Goal: Information Seeking & Learning: Learn about a topic

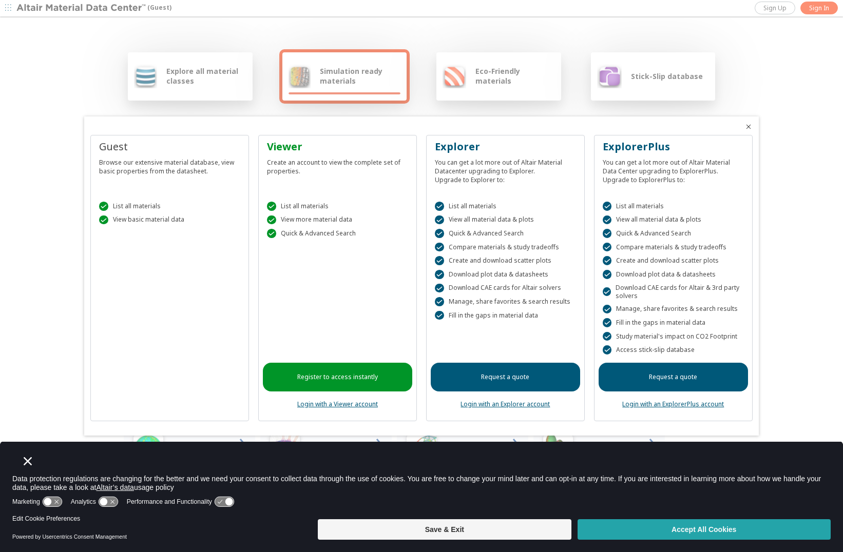
click at [669, 527] on button "Accept All Cookies" at bounding box center [703, 529] width 253 height 21
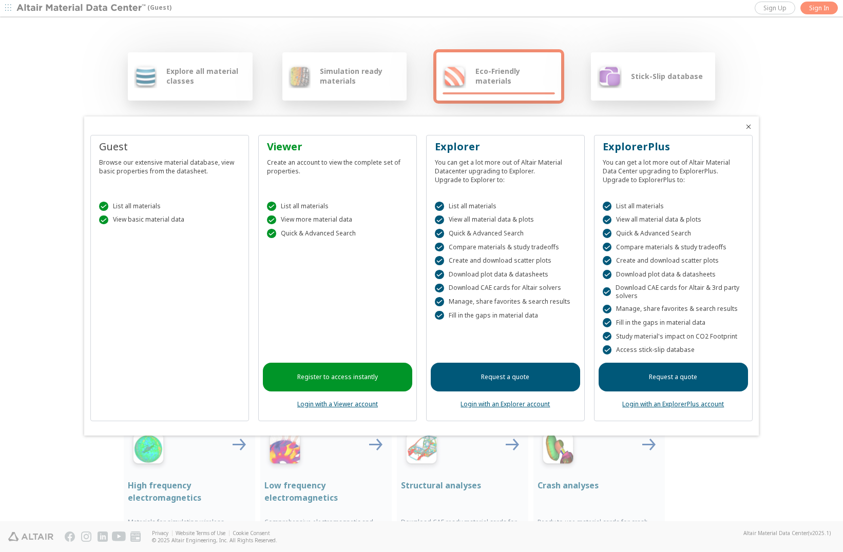
click at [832, 63] on div at bounding box center [421, 276] width 843 height 552
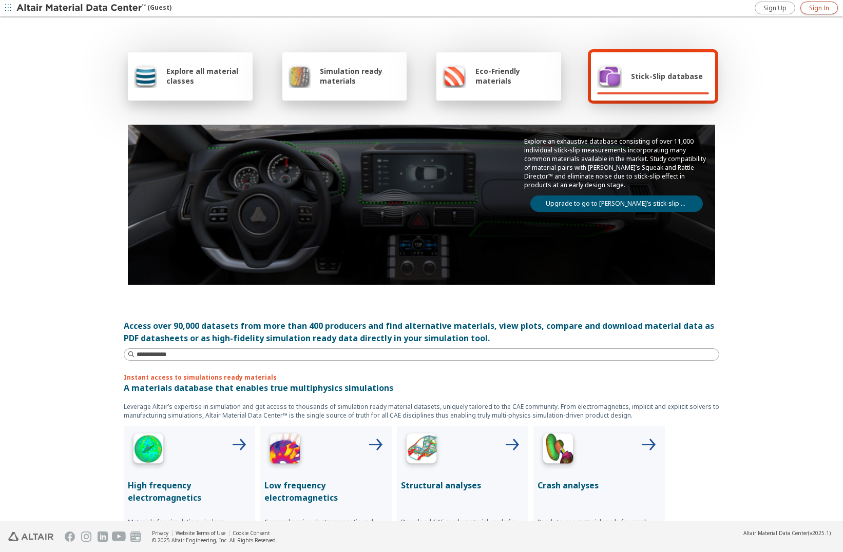
click at [819, 7] on span "Sign In" at bounding box center [819, 8] width 20 height 8
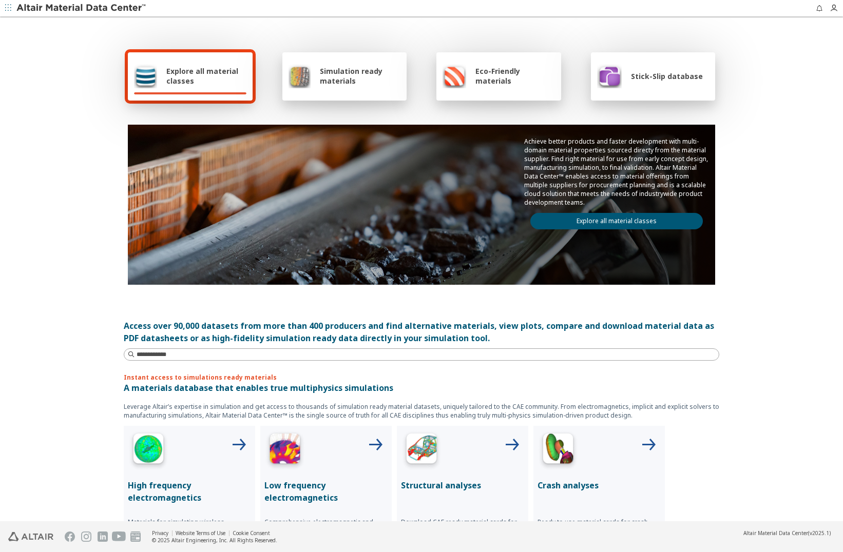
click at [566, 218] on link "Explore all material classes" at bounding box center [616, 221] width 172 height 16
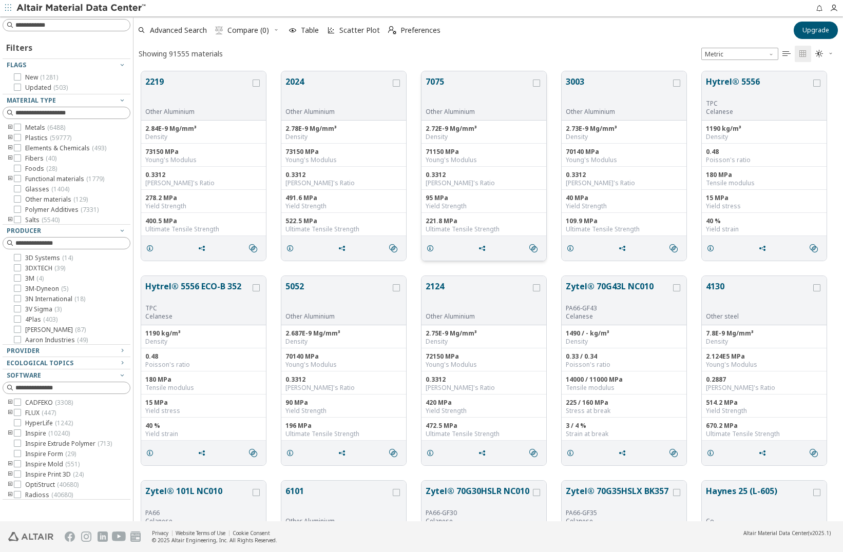
scroll to position [450, 702]
click at [296, 79] on button "2024" at bounding box center [337, 91] width 105 height 32
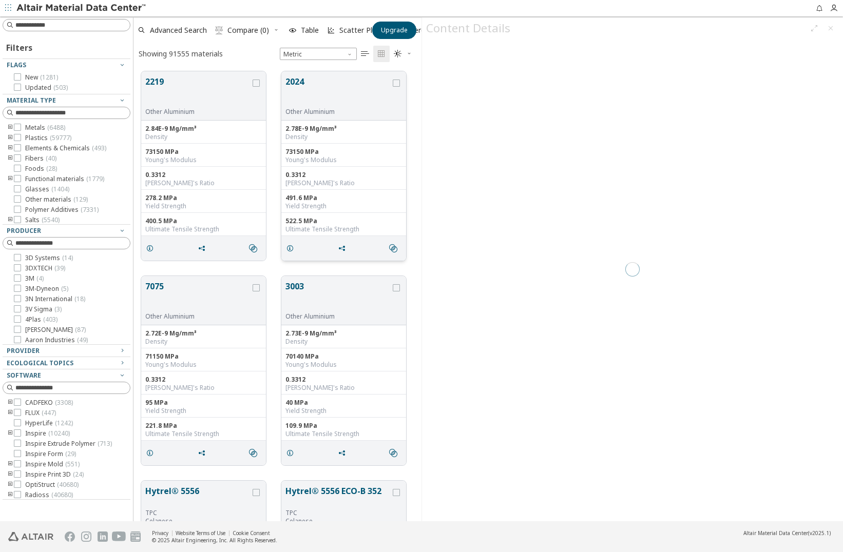
scroll to position [450, 280]
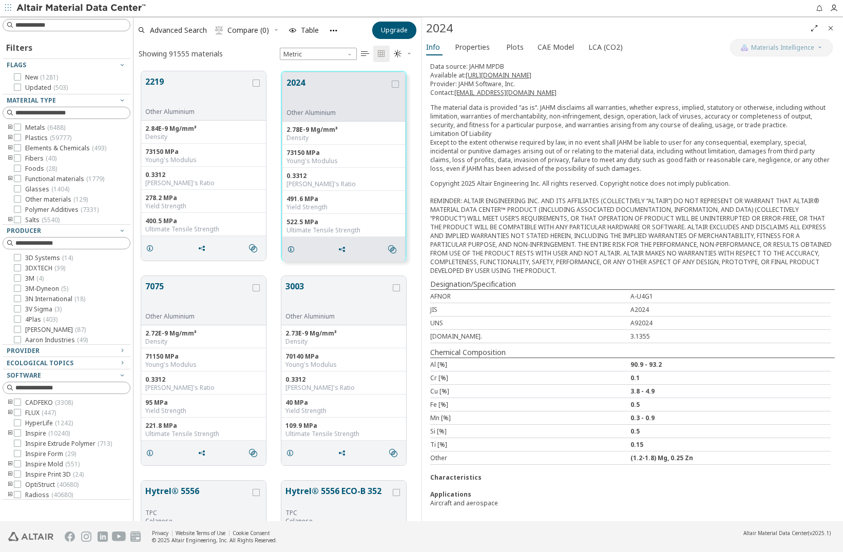
scroll to position [124, 0]
click at [475, 45] on span "Properties" at bounding box center [472, 47] width 35 height 16
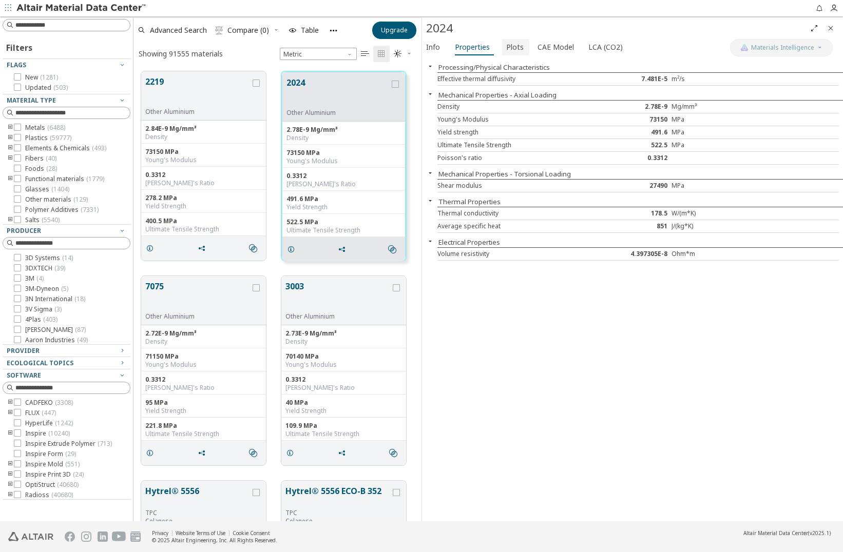
click at [513, 47] on span "Plots" at bounding box center [514, 47] width 17 height 16
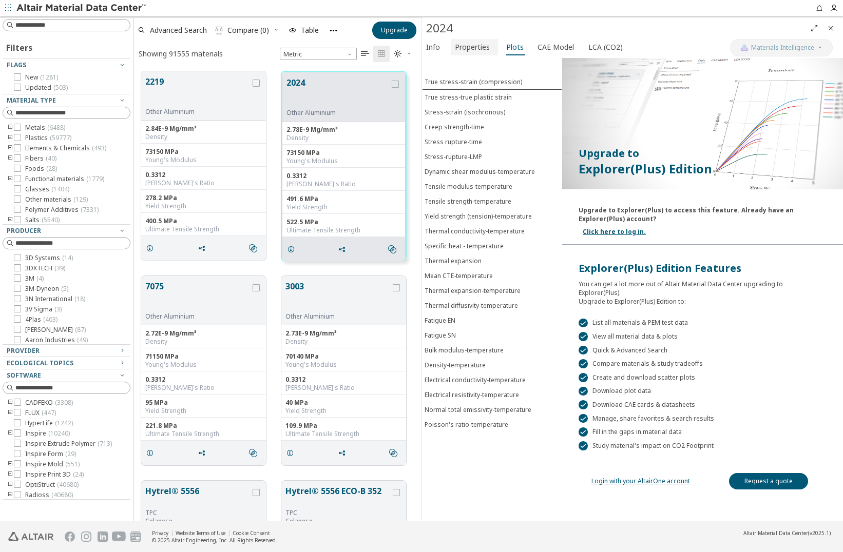
click at [470, 49] on span "Properties" at bounding box center [472, 47] width 35 height 16
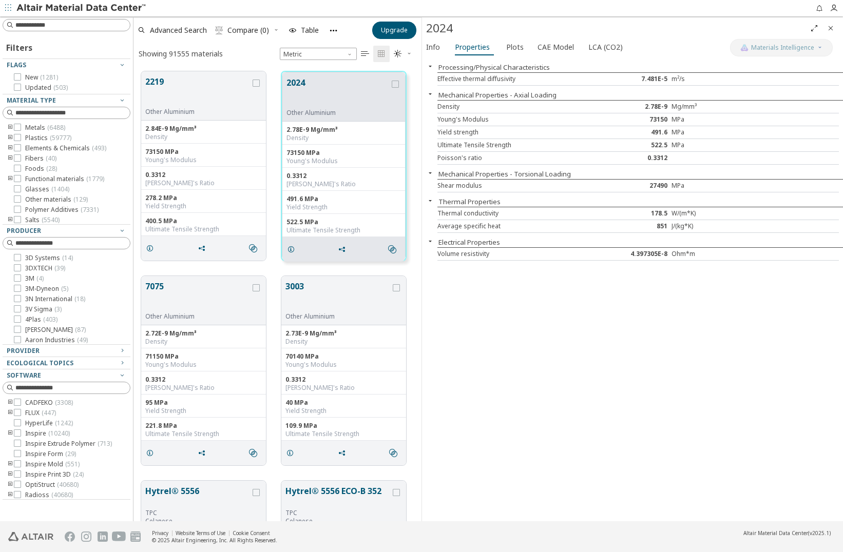
click at [664, 213] on div "178.5" at bounding box center [638, 213] width 67 height 8
click at [664, 214] on div "178.5" at bounding box center [638, 213] width 67 height 8
click at [664, 215] on div "178.5" at bounding box center [638, 213] width 67 height 8
drag, startPoint x: 664, startPoint y: 215, endPoint x: 663, endPoint y: 225, distance: 10.3
click at [663, 225] on div "851" at bounding box center [638, 226] width 67 height 8
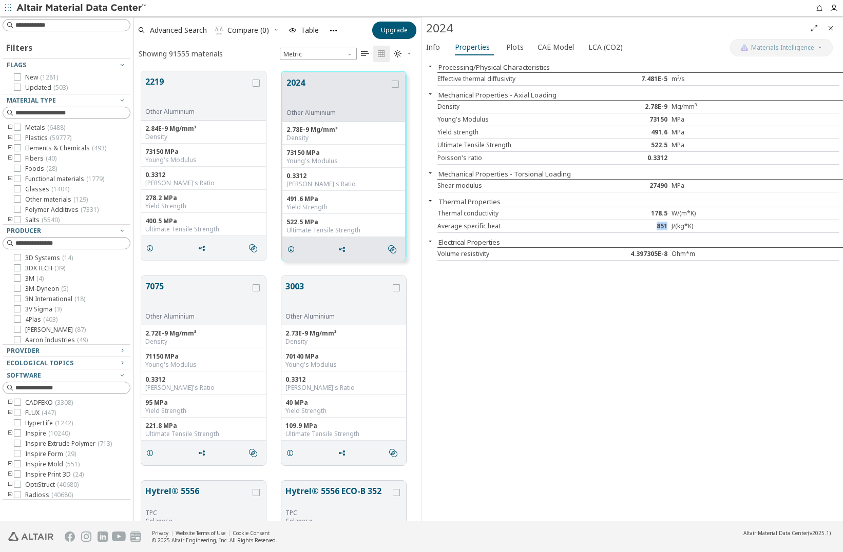
click at [663, 225] on div "851" at bounding box center [638, 226] width 67 height 8
click at [663, 224] on div "851" at bounding box center [638, 226] width 67 height 8
drag, startPoint x: 663, startPoint y: 224, endPoint x: 656, endPoint y: 247, distance: 24.3
click at [656, 248] on div "Volume resistivity 4.397305E-8 Ohm*m" at bounding box center [637, 254] width 401 height 13
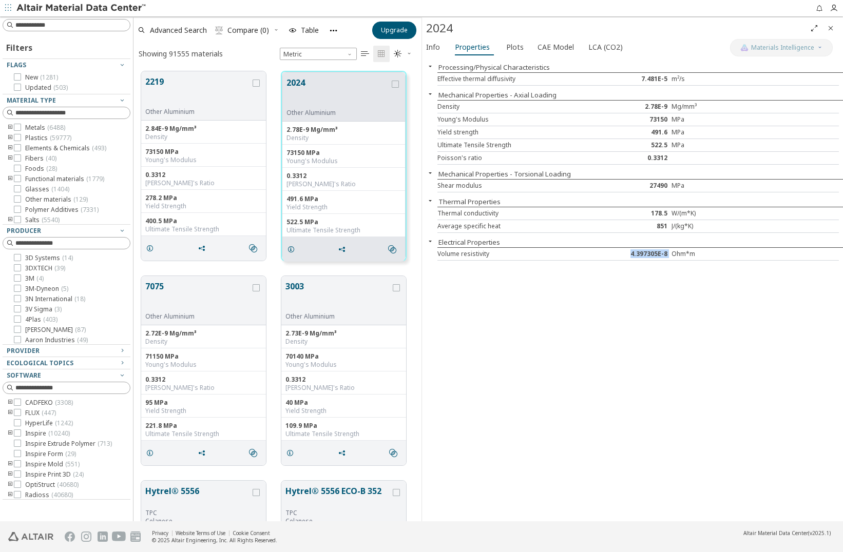
click at [656, 248] on div "Volume resistivity 4.397305E-8 Ohm*m" at bounding box center [637, 254] width 401 height 13
drag, startPoint x: 656, startPoint y: 248, endPoint x: 667, endPoint y: 293, distance: 46.6
click at [667, 293] on div "Processing/Physical Characteristics Effective thermal diffusivity 7.481E-5 m²/s…" at bounding box center [632, 290] width 421 height 464
drag, startPoint x: 653, startPoint y: 145, endPoint x: 669, endPoint y: 145, distance: 15.9
click at [669, 145] on div "522.5" at bounding box center [638, 145] width 67 height 8
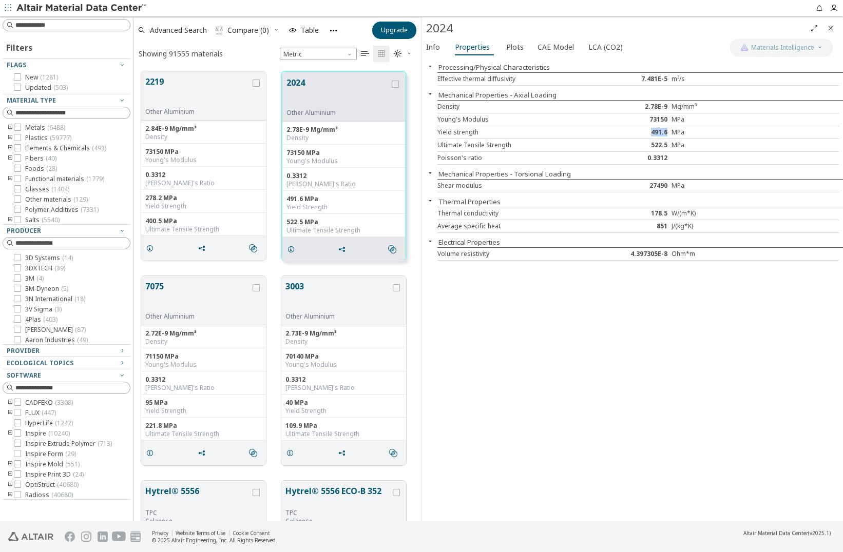
drag, startPoint x: 669, startPoint y: 145, endPoint x: 670, endPoint y: 131, distance: 13.4
click at [670, 131] on div "491.6" at bounding box center [638, 132] width 67 height 8
drag, startPoint x: 670, startPoint y: 131, endPoint x: 670, endPoint y: 120, distance: 11.8
click at [670, 120] on div "73150" at bounding box center [638, 119] width 67 height 8
drag, startPoint x: 670, startPoint y: 120, endPoint x: 638, endPoint y: 164, distance: 54.7
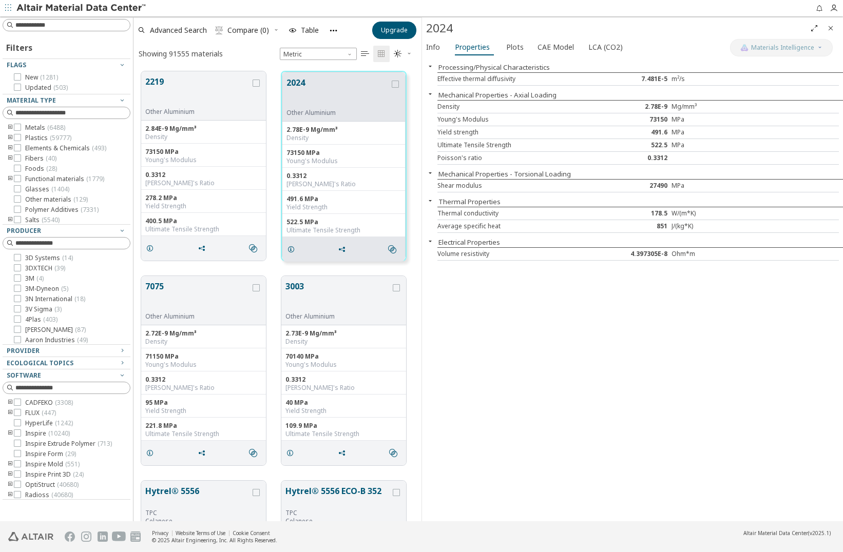
click at [638, 164] on div "Poisson's ratio 0.3312" at bounding box center [637, 158] width 401 height 13
click at [564, 49] on span "CAE Model" at bounding box center [555, 47] width 36 height 16
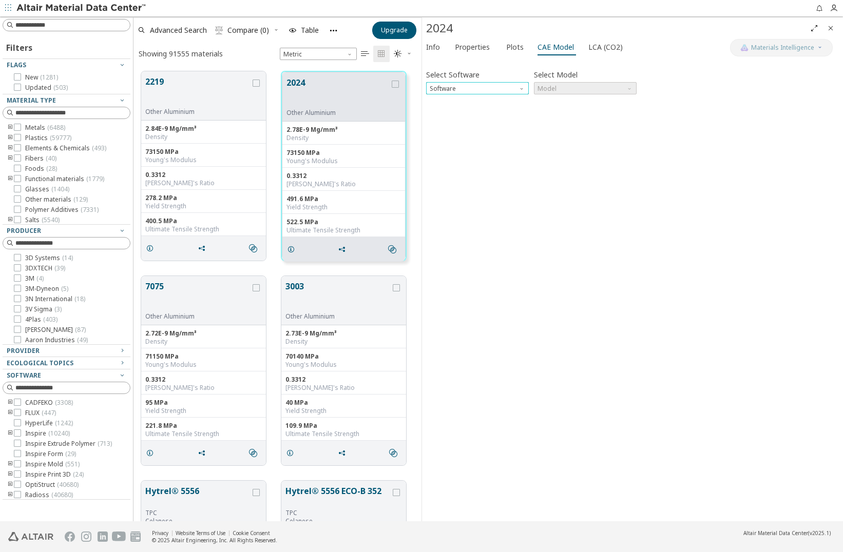
click at [520, 88] on span "Software" at bounding box center [522, 86] width 8 height 8
click at [487, 160] on span "Abaqus" at bounding box center [477, 162] width 94 height 7
click at [580, 87] on span "Model" at bounding box center [585, 88] width 103 height 12
click at [578, 110] on span "Plastic" at bounding box center [585, 113] width 94 height 7
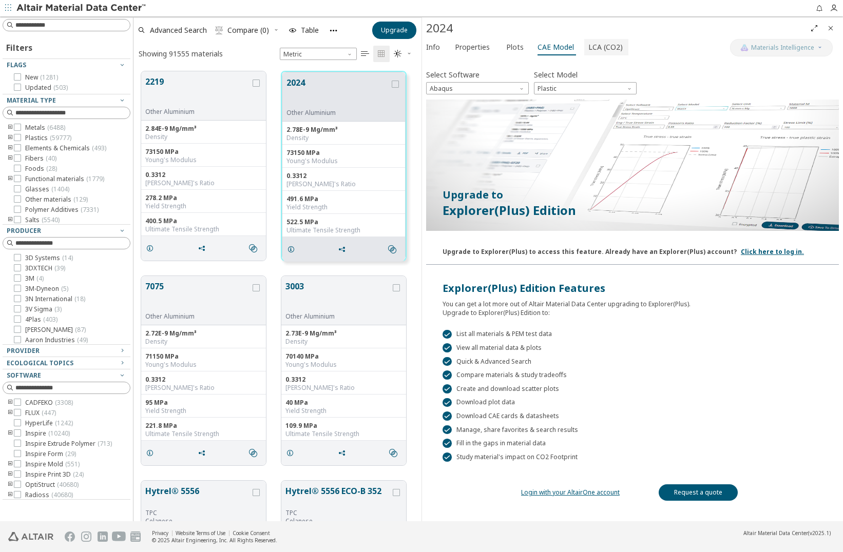
click at [600, 46] on span "LCA (CO2)" at bounding box center [605, 47] width 34 height 16
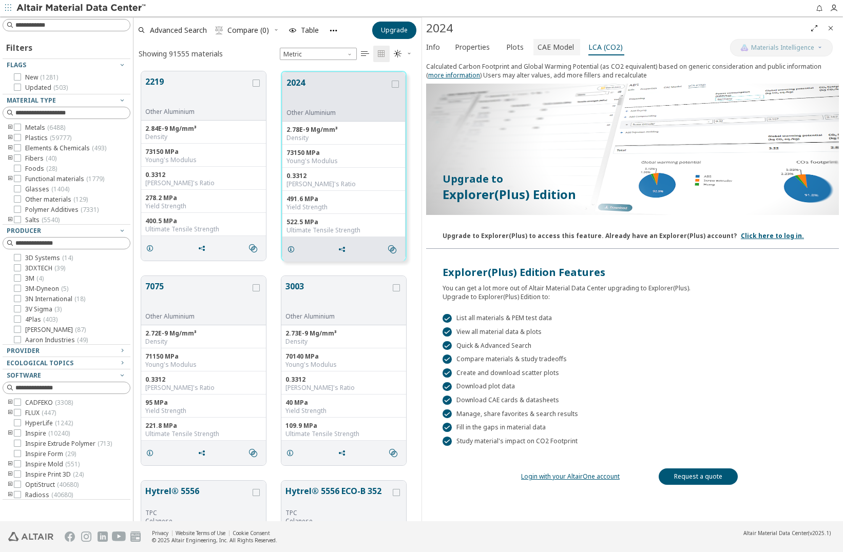
click at [549, 43] on span "CAE Model" at bounding box center [555, 47] width 36 height 16
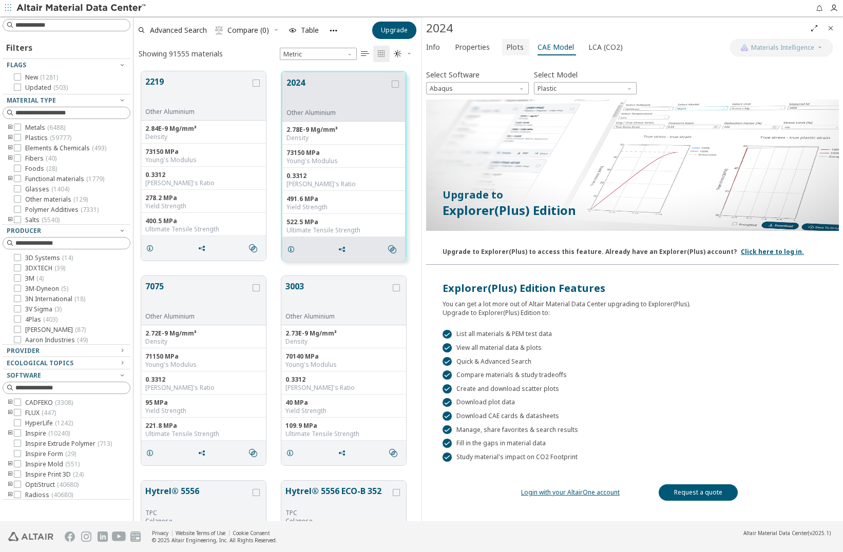
click at [506, 44] on span "Plots" at bounding box center [514, 47] width 17 height 16
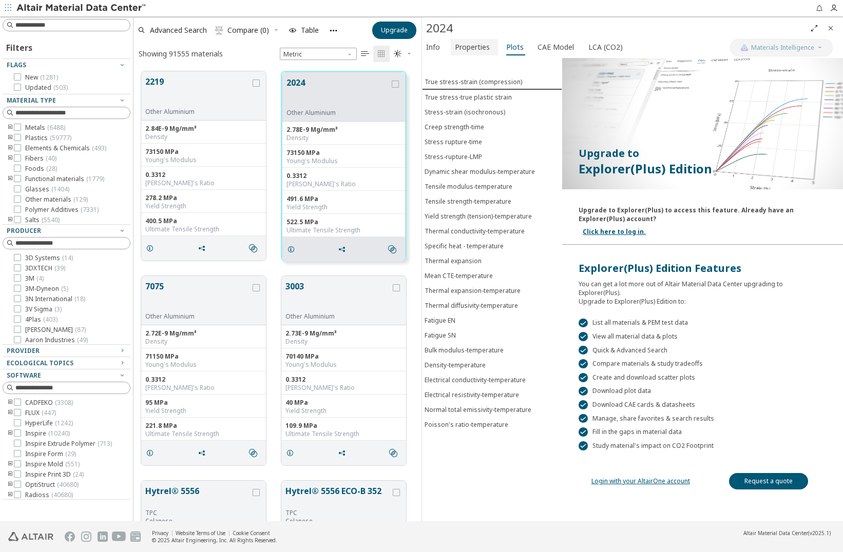
click at [455, 48] on span "Properties" at bounding box center [472, 47] width 35 height 16
